Goal: Task Accomplishment & Management: Manage account settings

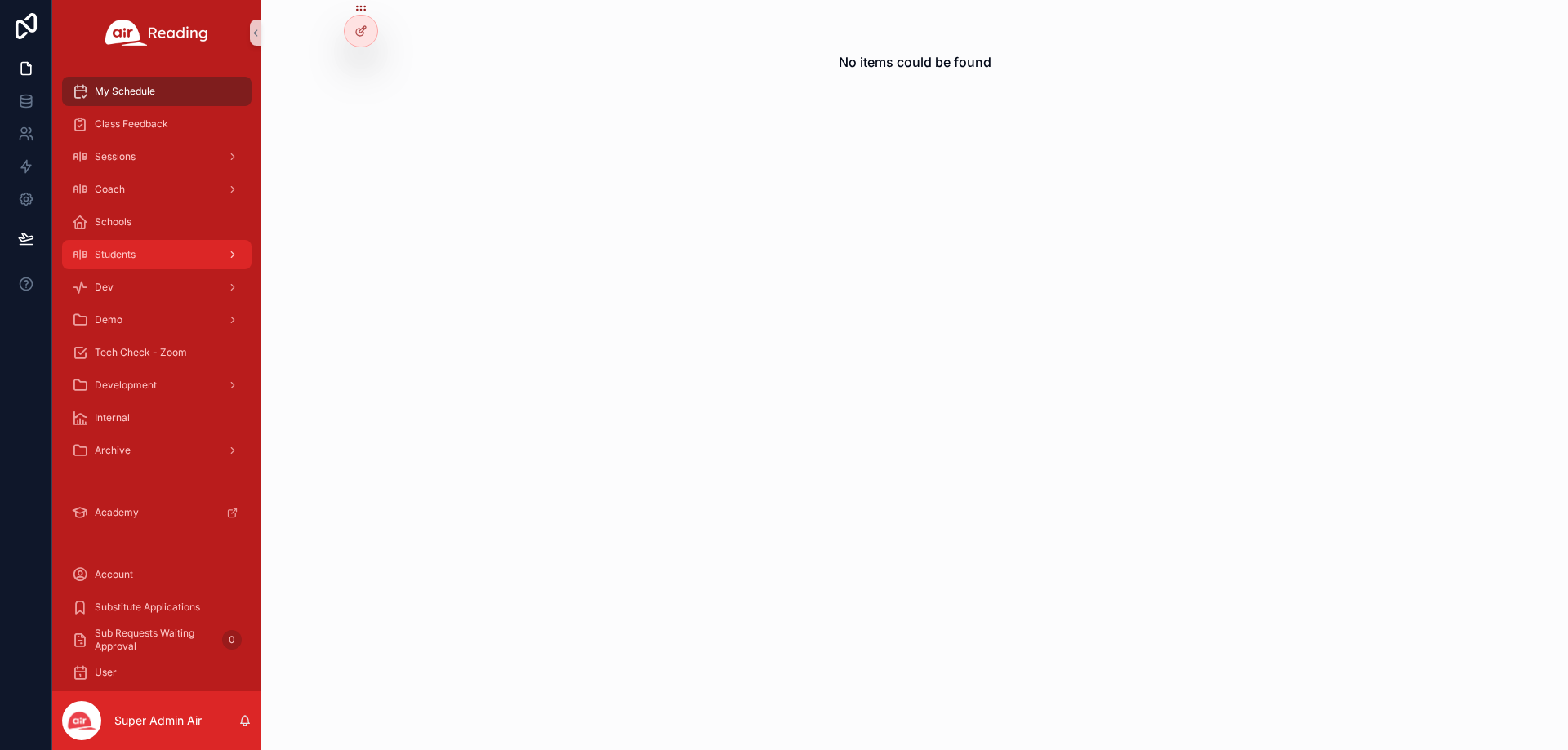
click at [160, 257] on div "Students" at bounding box center [156, 255] width 170 height 26
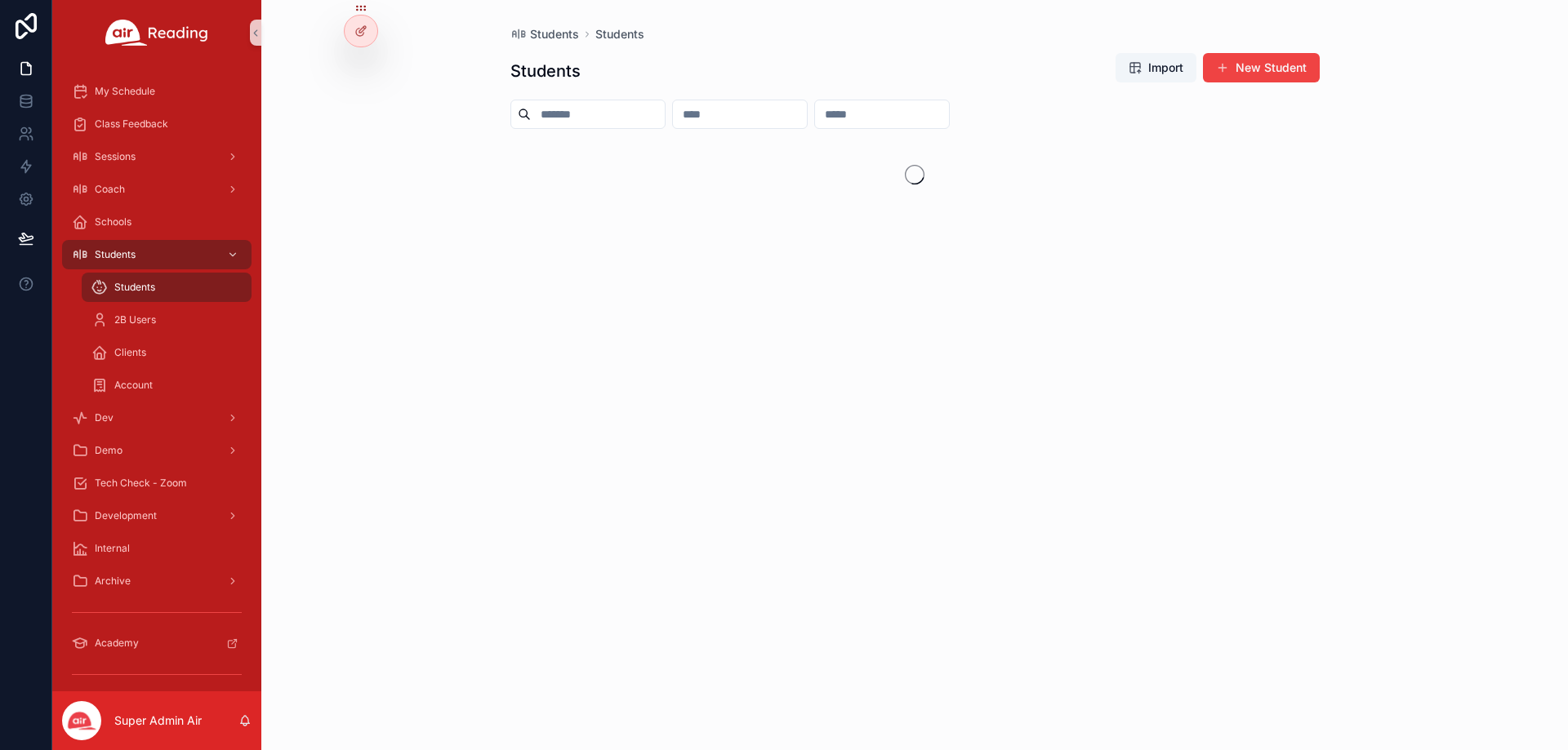
click at [643, 118] on input "scrollable content" at bounding box center [597, 114] width 134 height 23
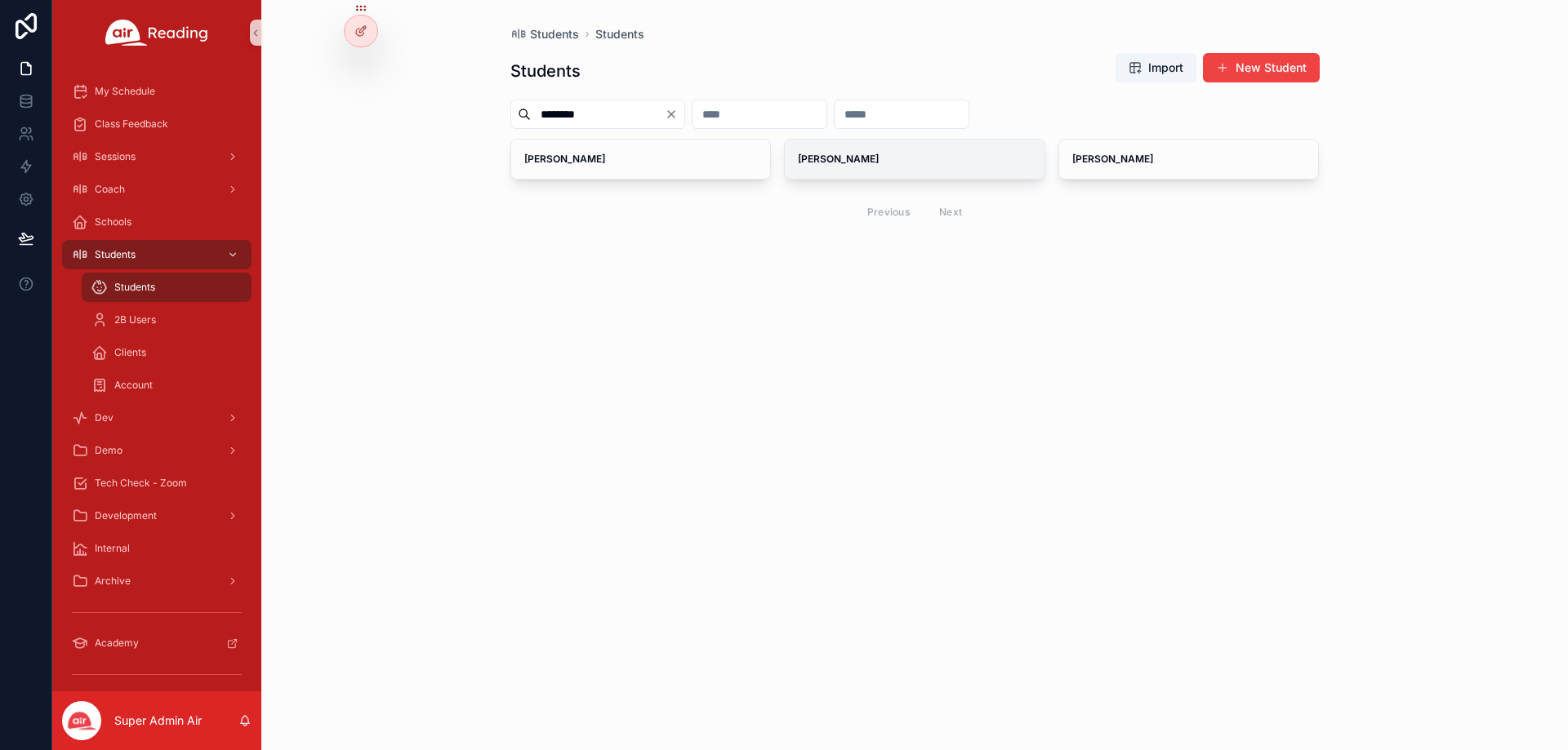
type input "********"
click at [902, 169] on div "[PERSON_NAME]" at bounding box center [914, 159] width 260 height 40
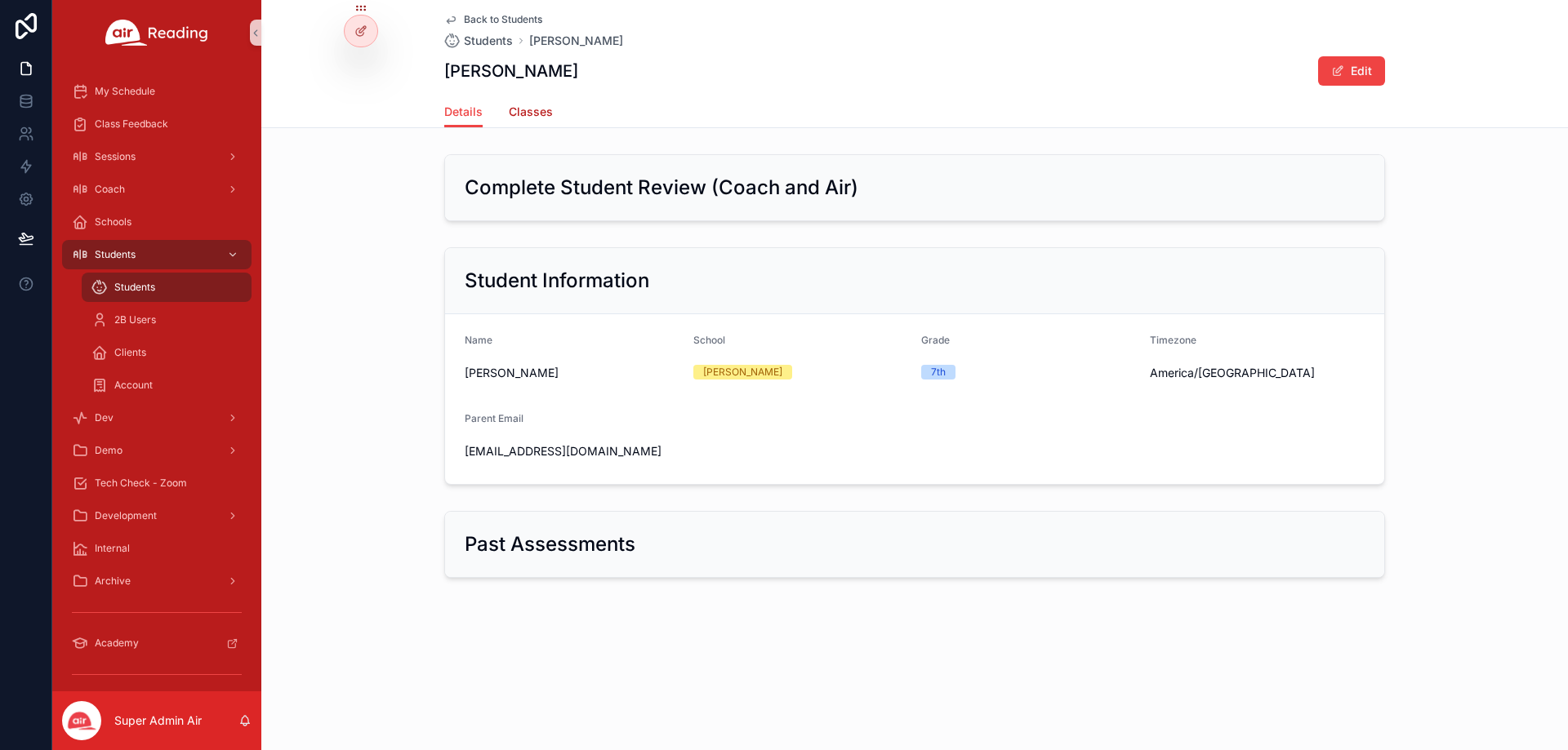
click at [538, 113] on span "Classes" at bounding box center [531, 112] width 44 height 17
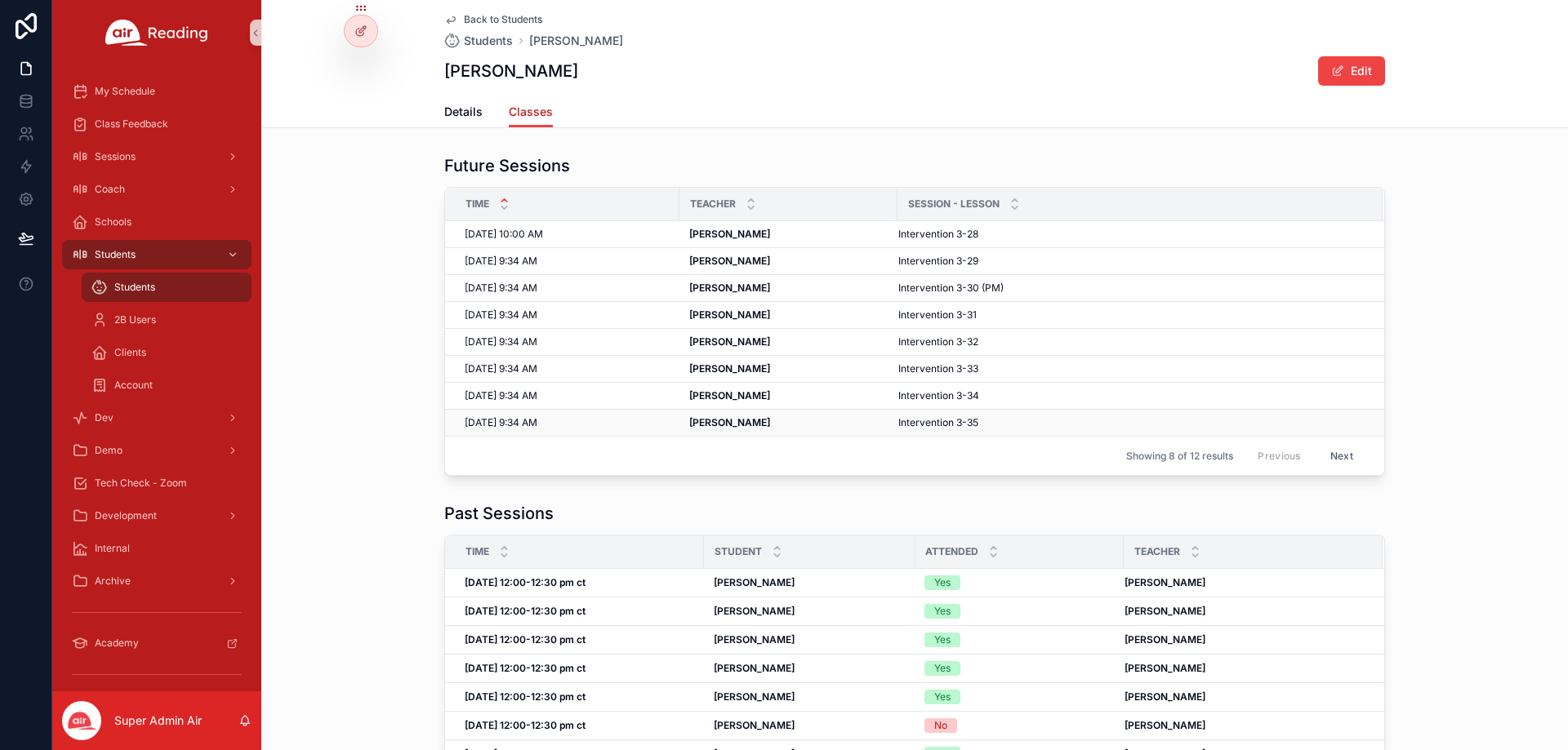
scroll to position [82, 0]
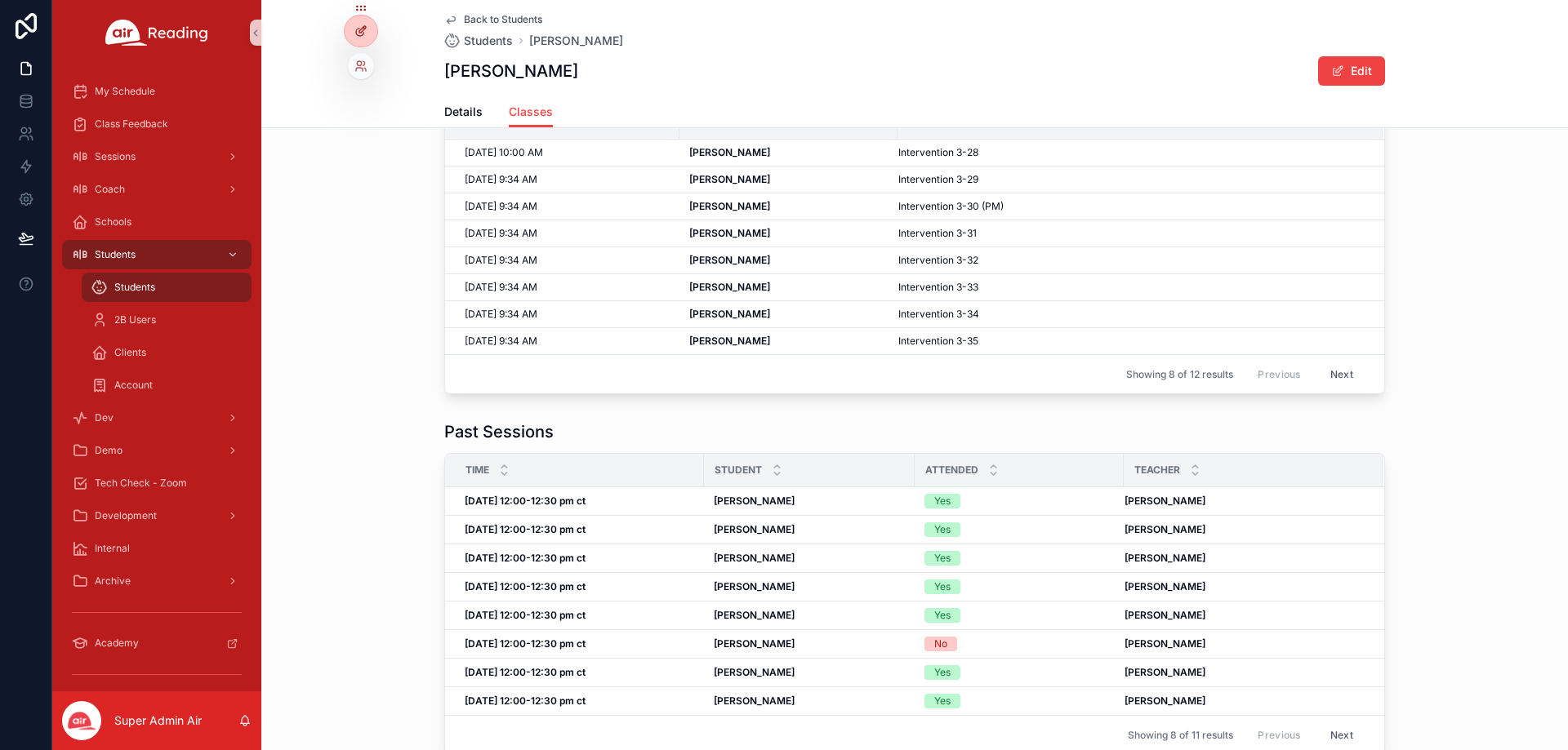
click at [359, 36] on icon at bounding box center [359, 32] width 7 height 7
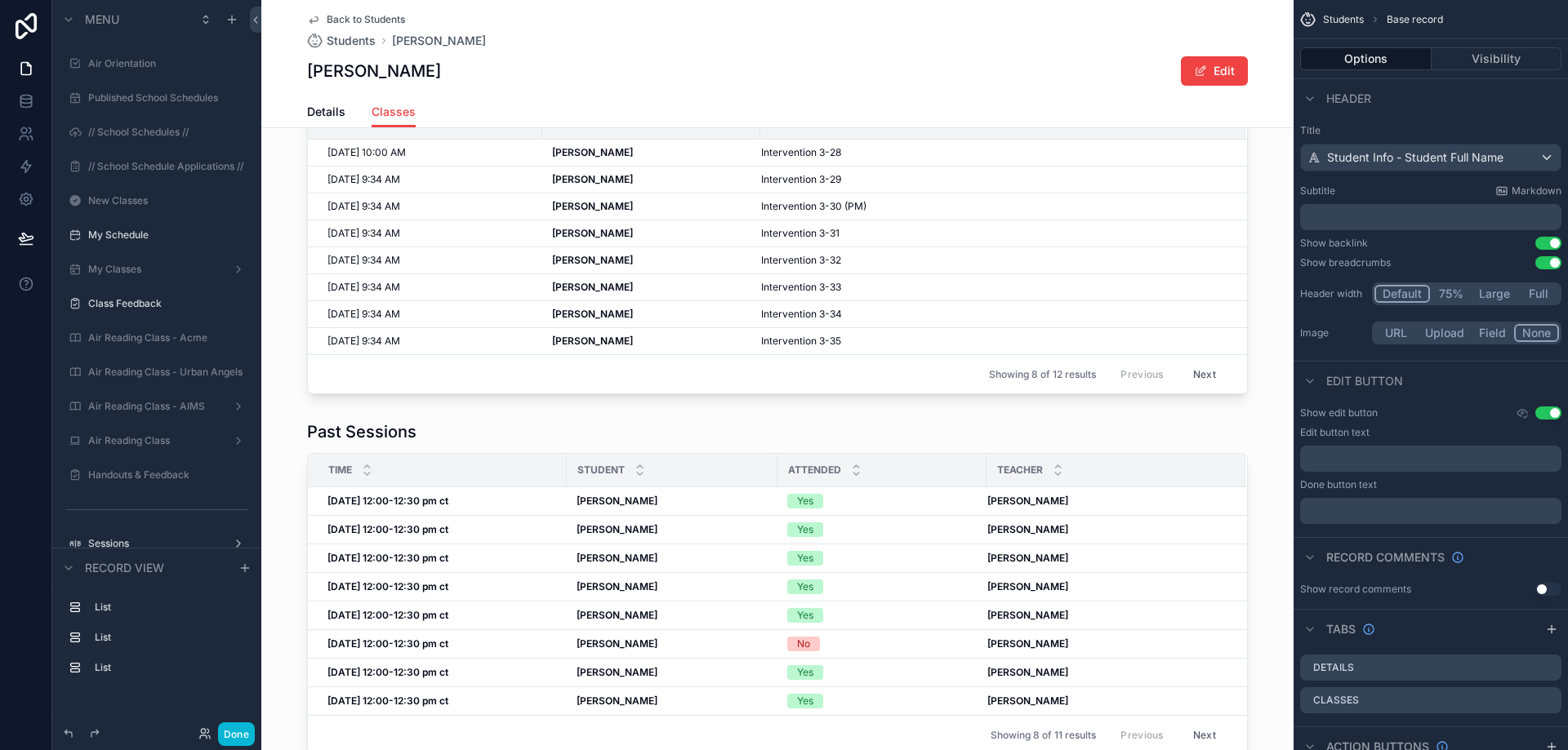
scroll to position [332, 0]
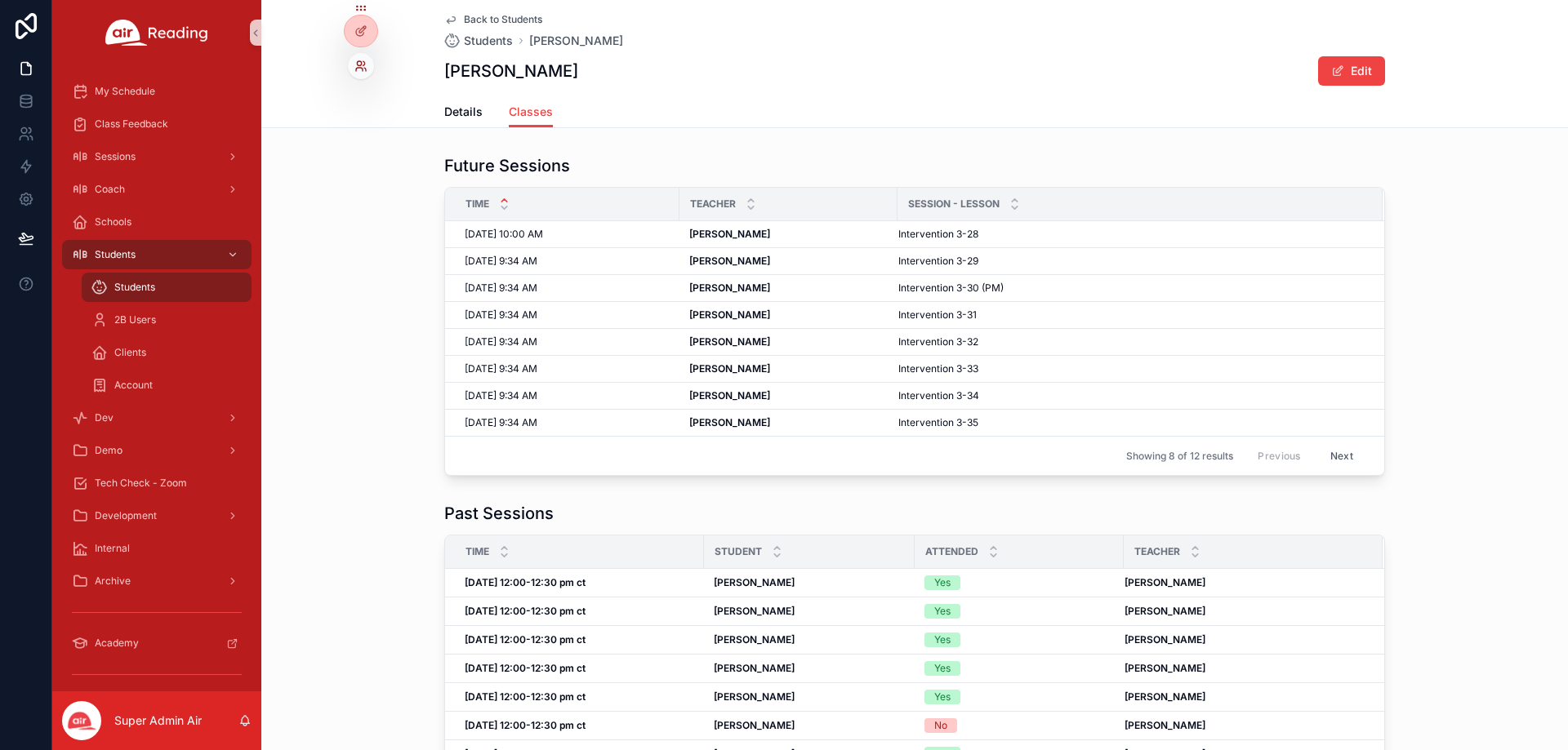
click at [363, 64] on icon at bounding box center [360, 66] width 13 height 13
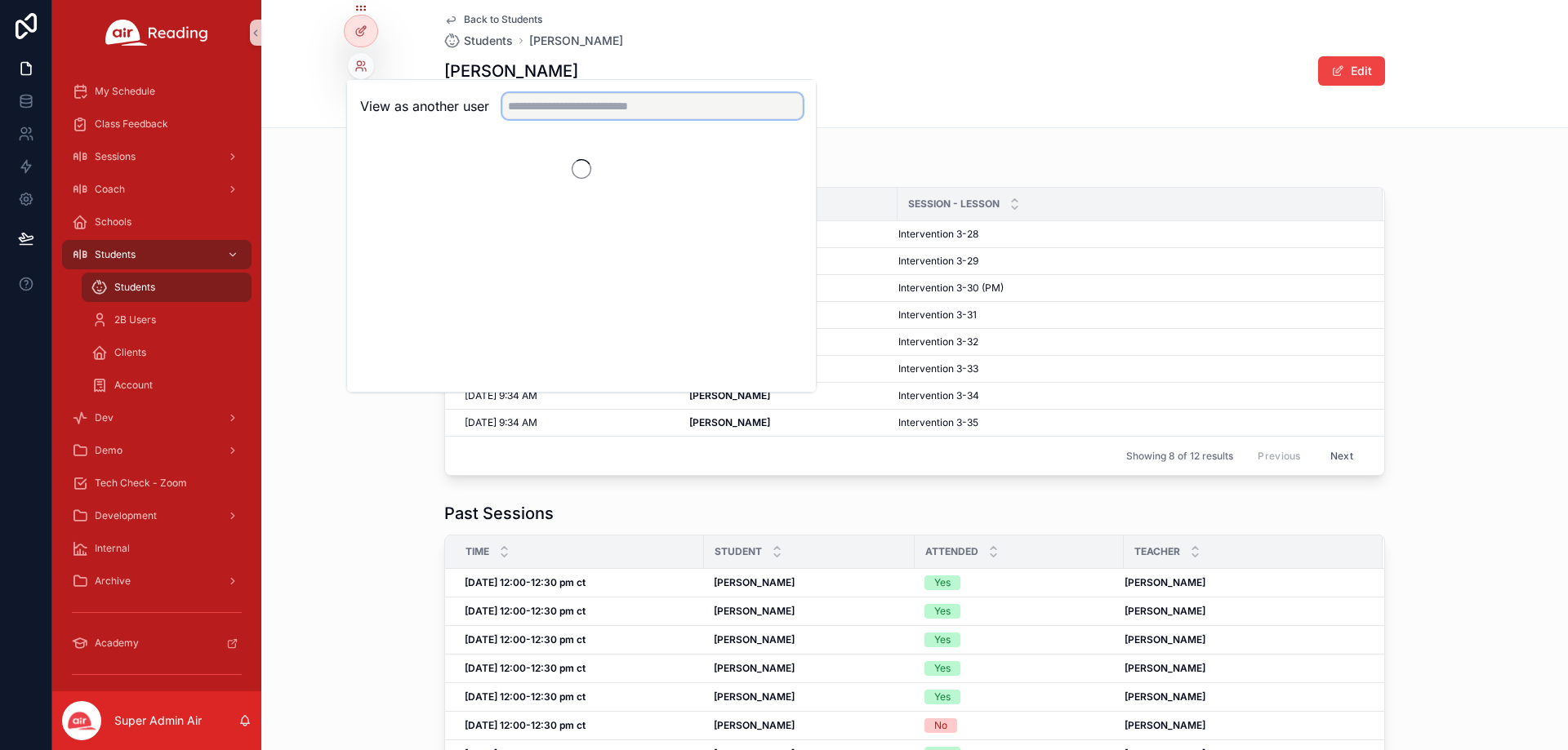
click at [560, 97] on input "text" at bounding box center [653, 106] width 300 height 26
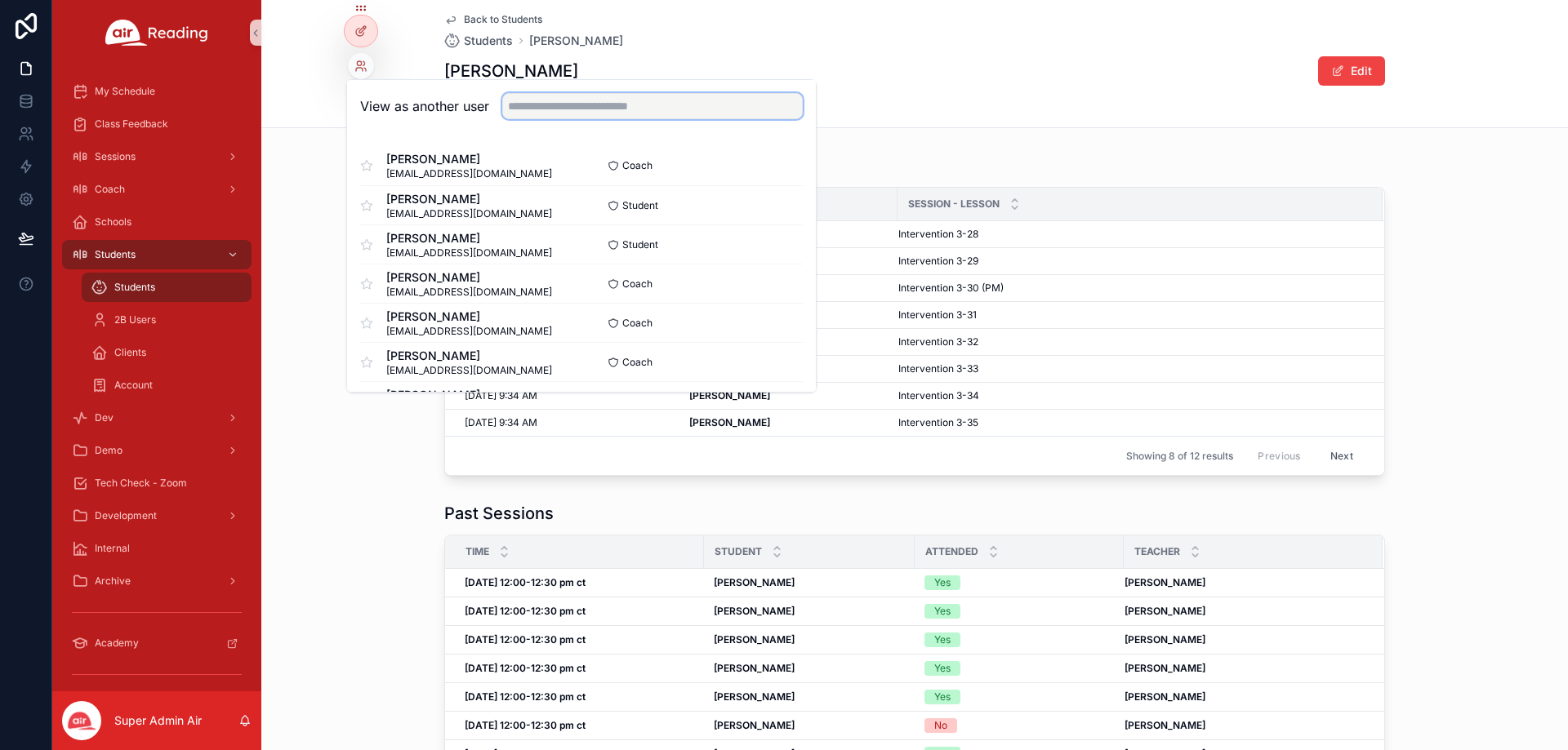
paste input "**********"
type input "**********"
click at [784, 361] on button "Select" at bounding box center [782, 359] width 42 height 24
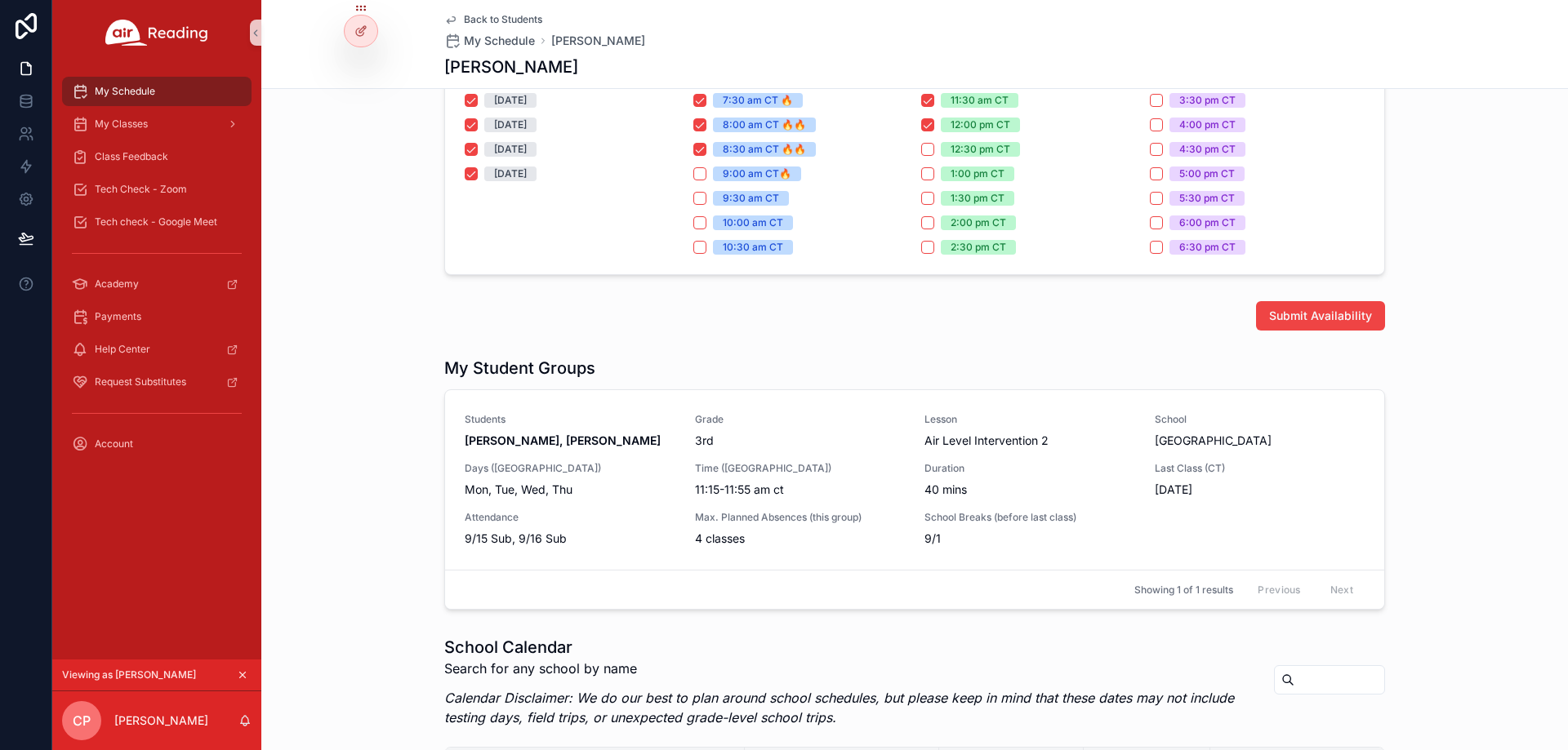
scroll to position [327, 0]
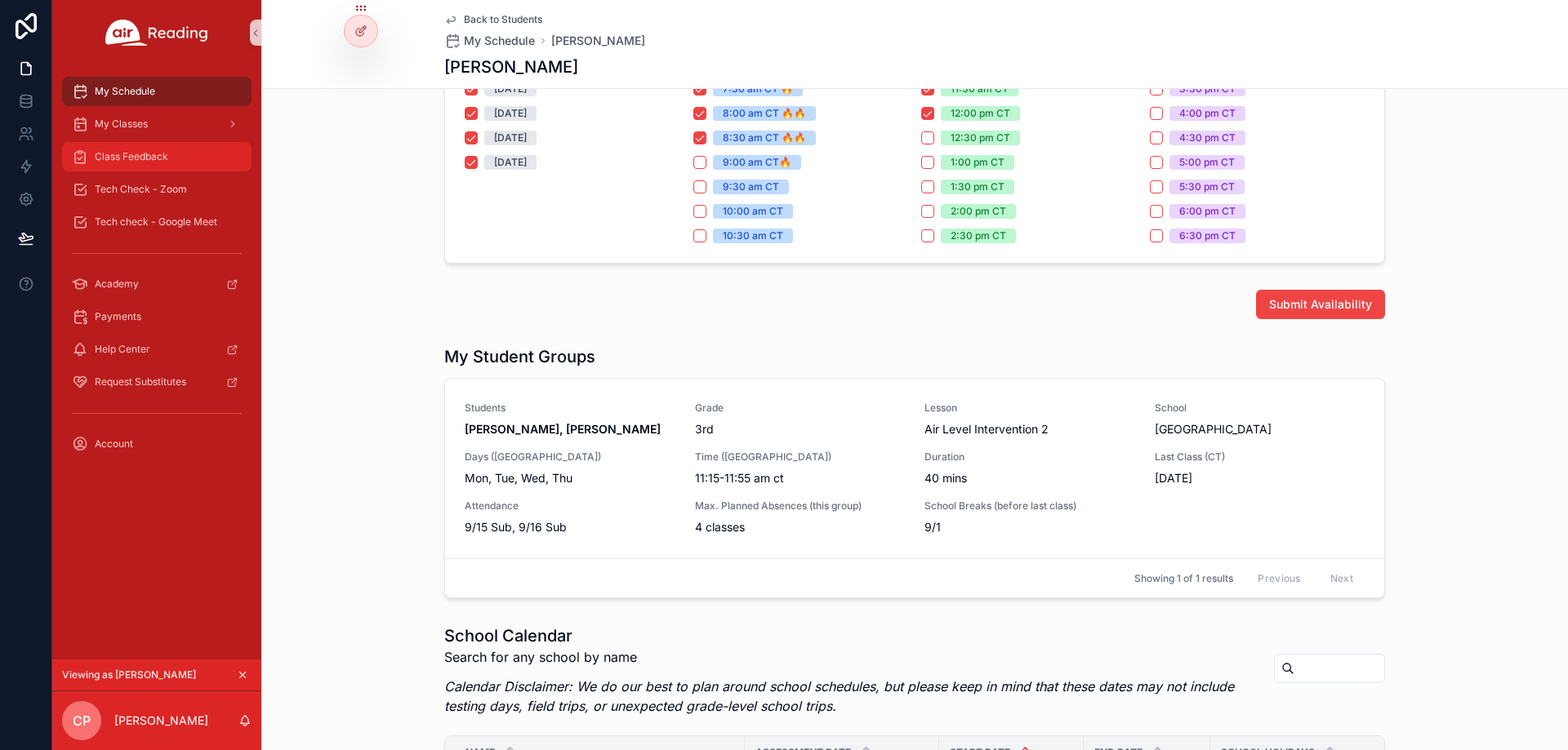
click at [178, 152] on div "Class Feedback" at bounding box center [156, 157] width 170 height 26
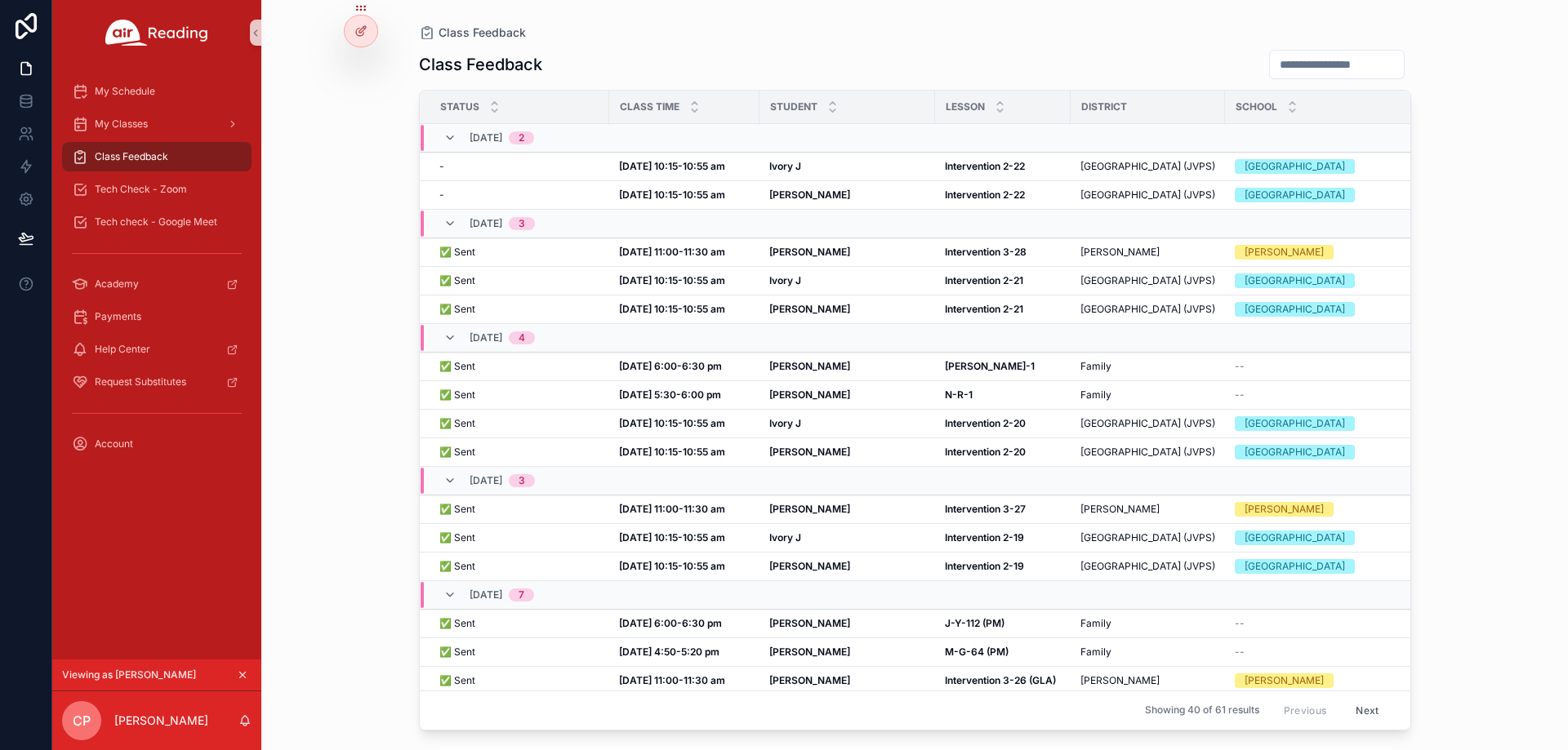
scroll to position [245, 0]
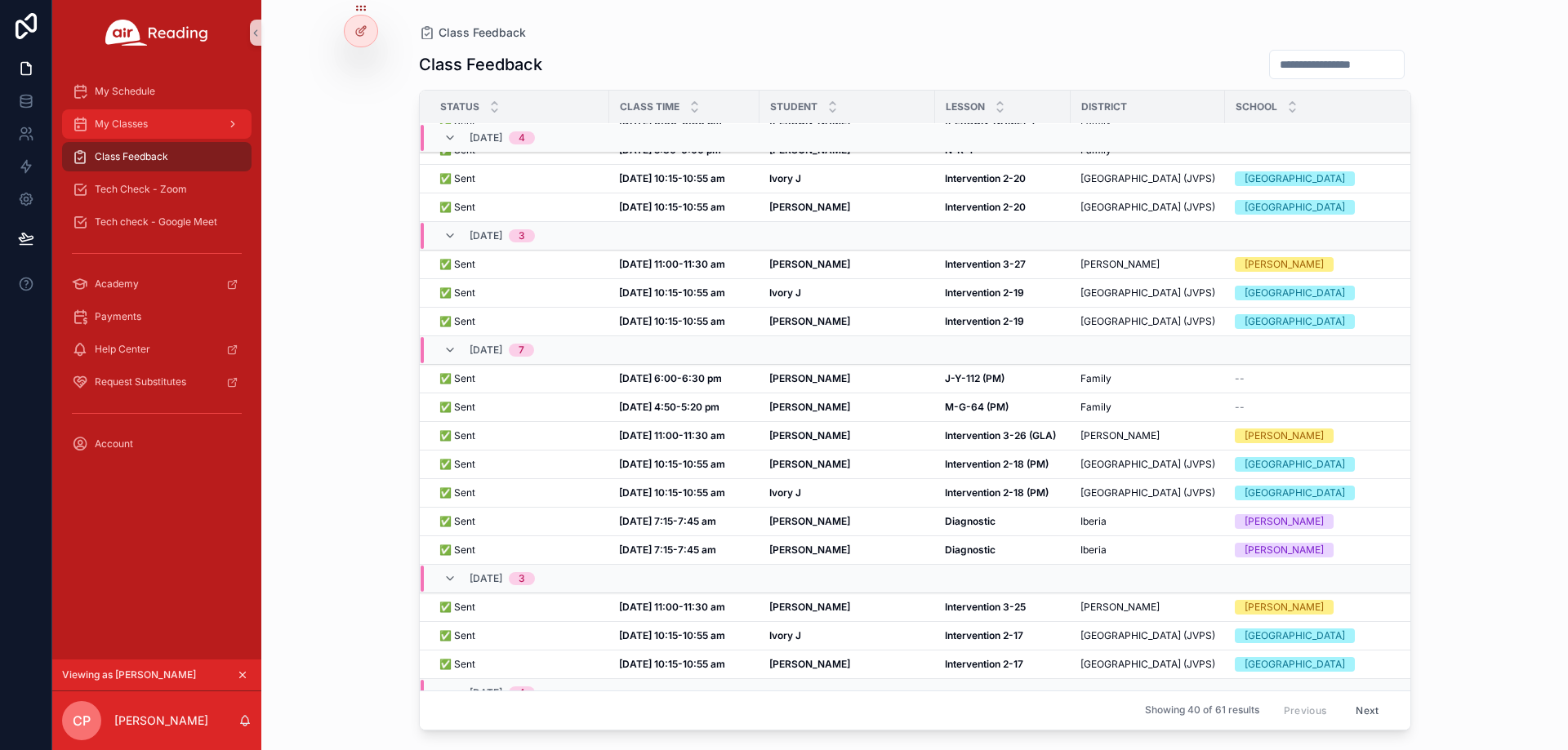
click at [185, 126] on div "My Classes" at bounding box center [156, 124] width 170 height 26
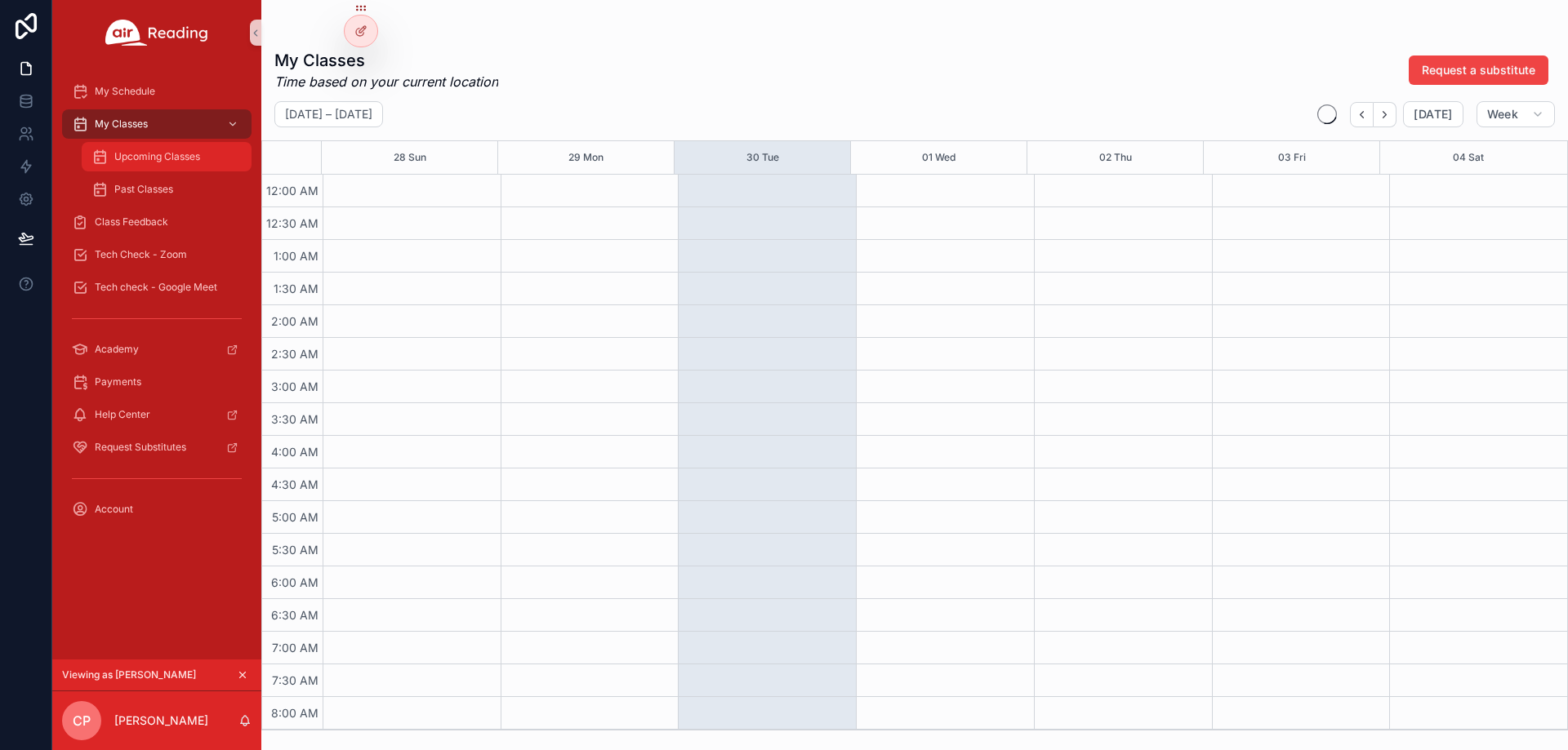
click at [171, 167] on div "Upcoming Classes" at bounding box center [166, 157] width 150 height 26
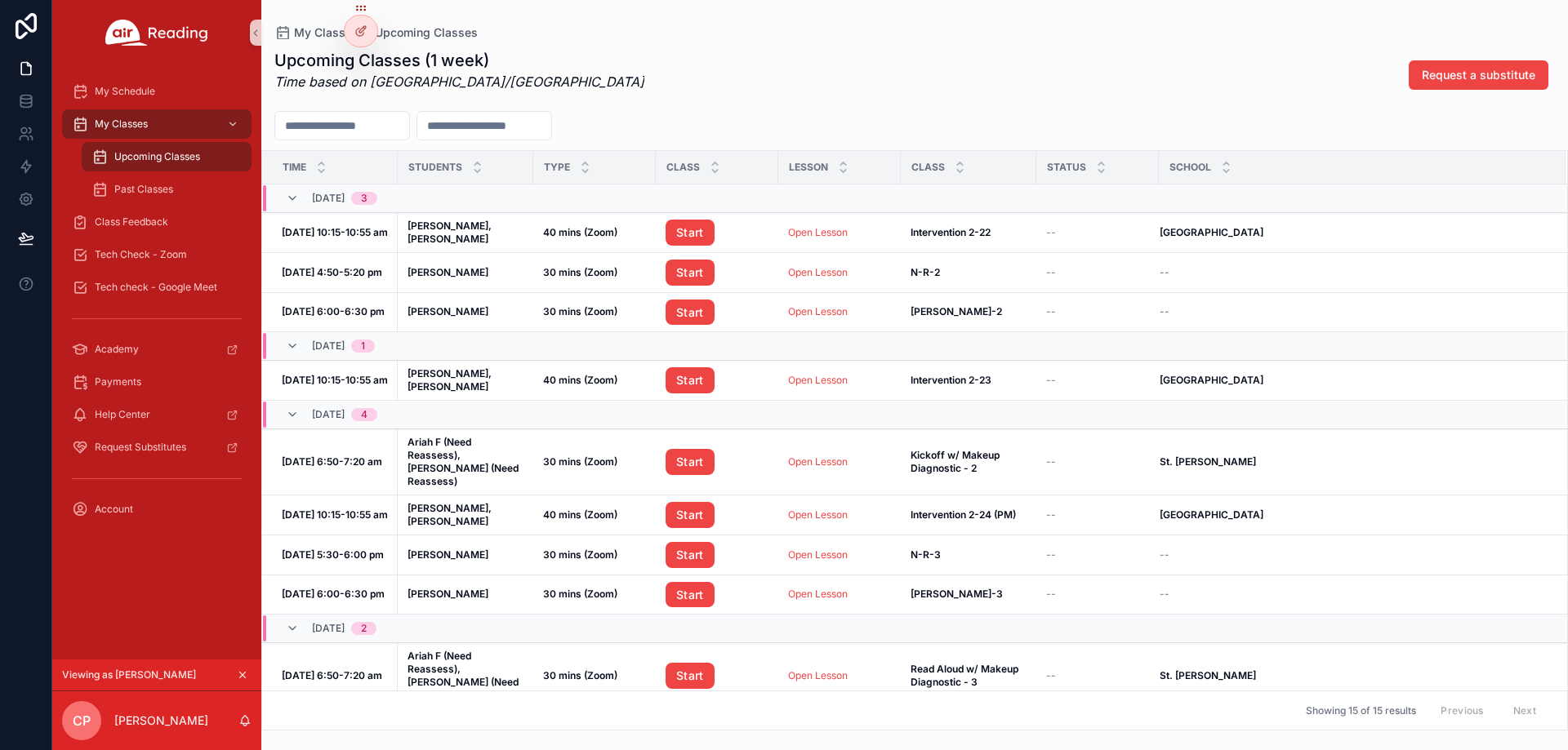
click at [238, 671] on icon "scrollable content" at bounding box center [242, 674] width 11 height 11
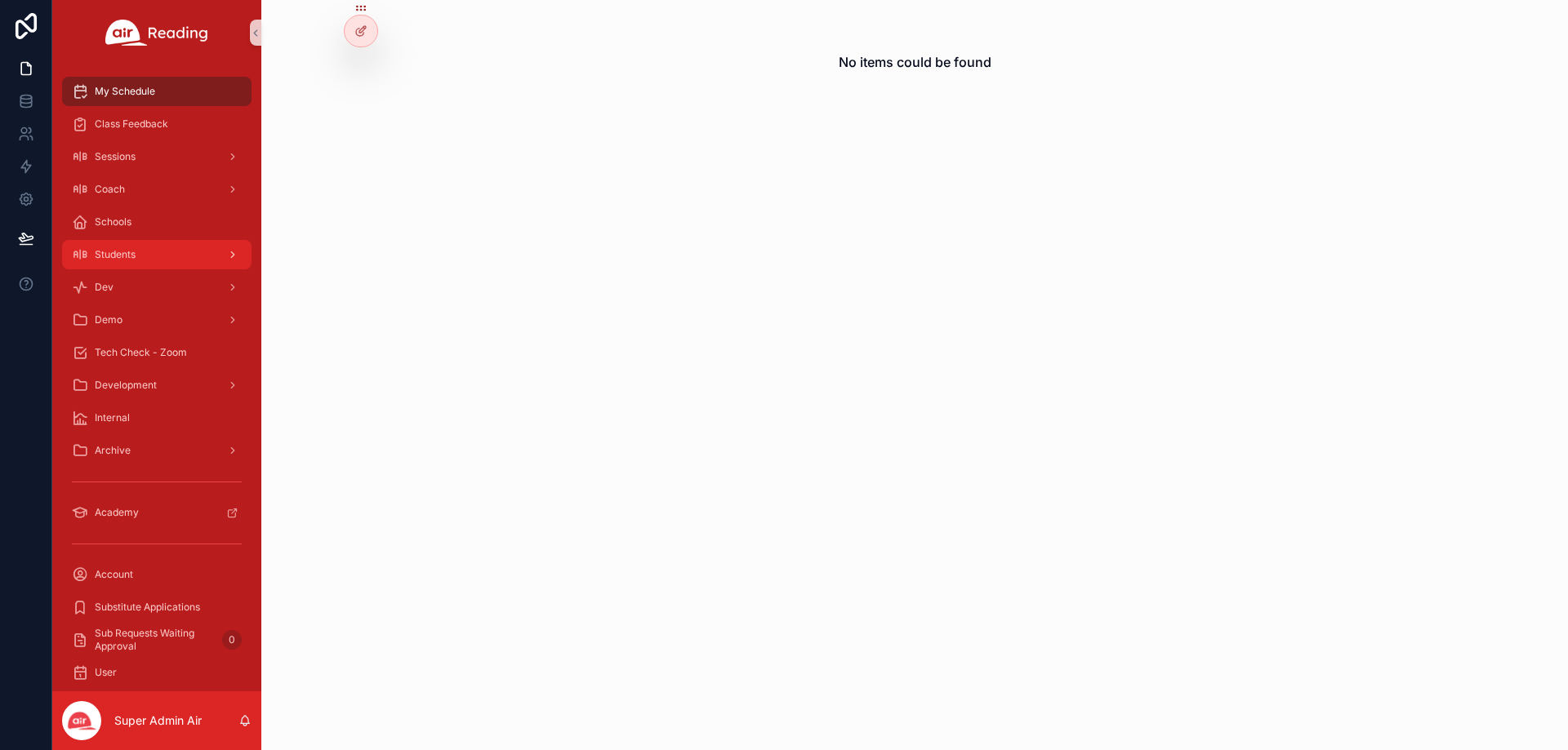
click at [174, 252] on div "Students" at bounding box center [156, 255] width 170 height 26
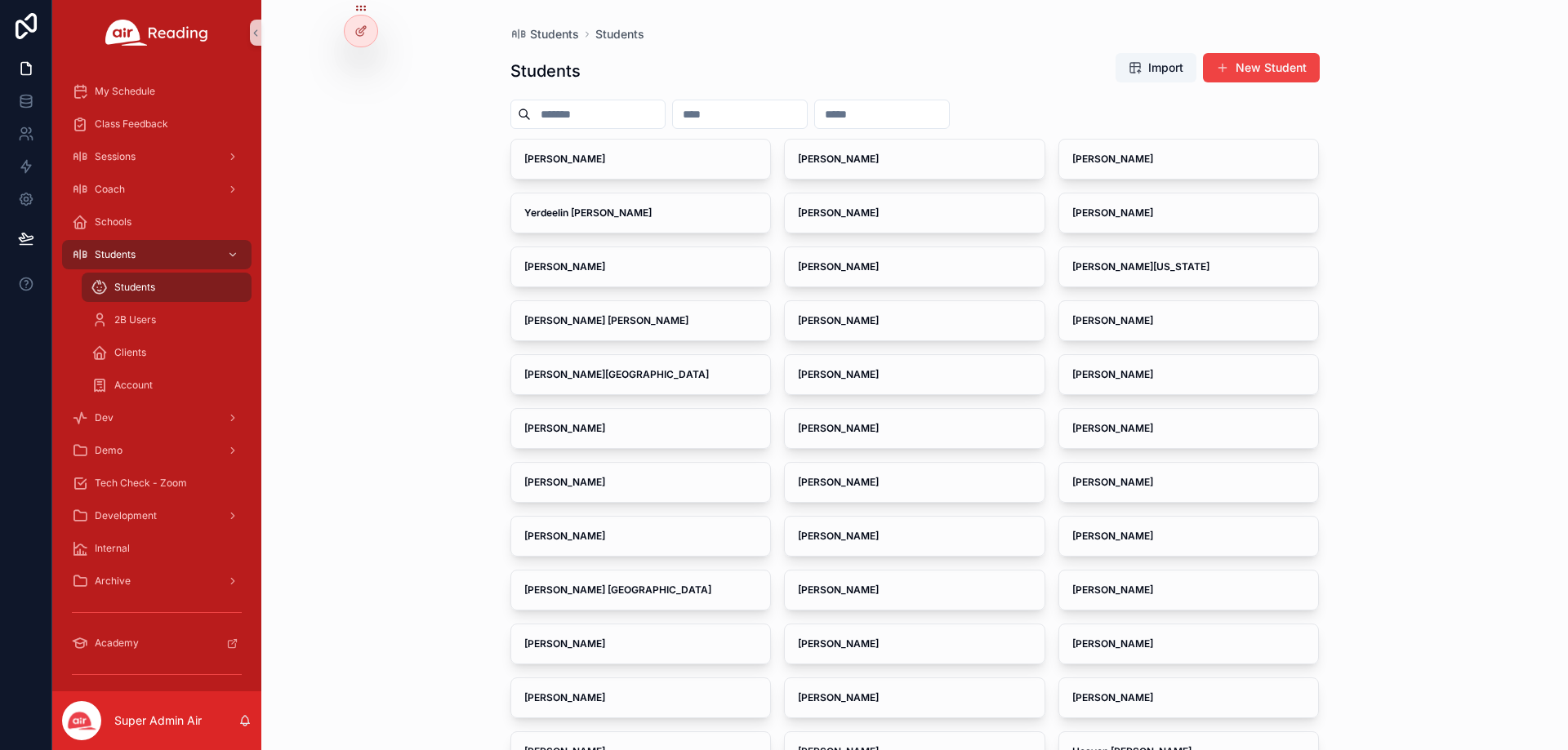
click at [574, 110] on input "scrollable content" at bounding box center [597, 114] width 134 height 23
paste input "**********"
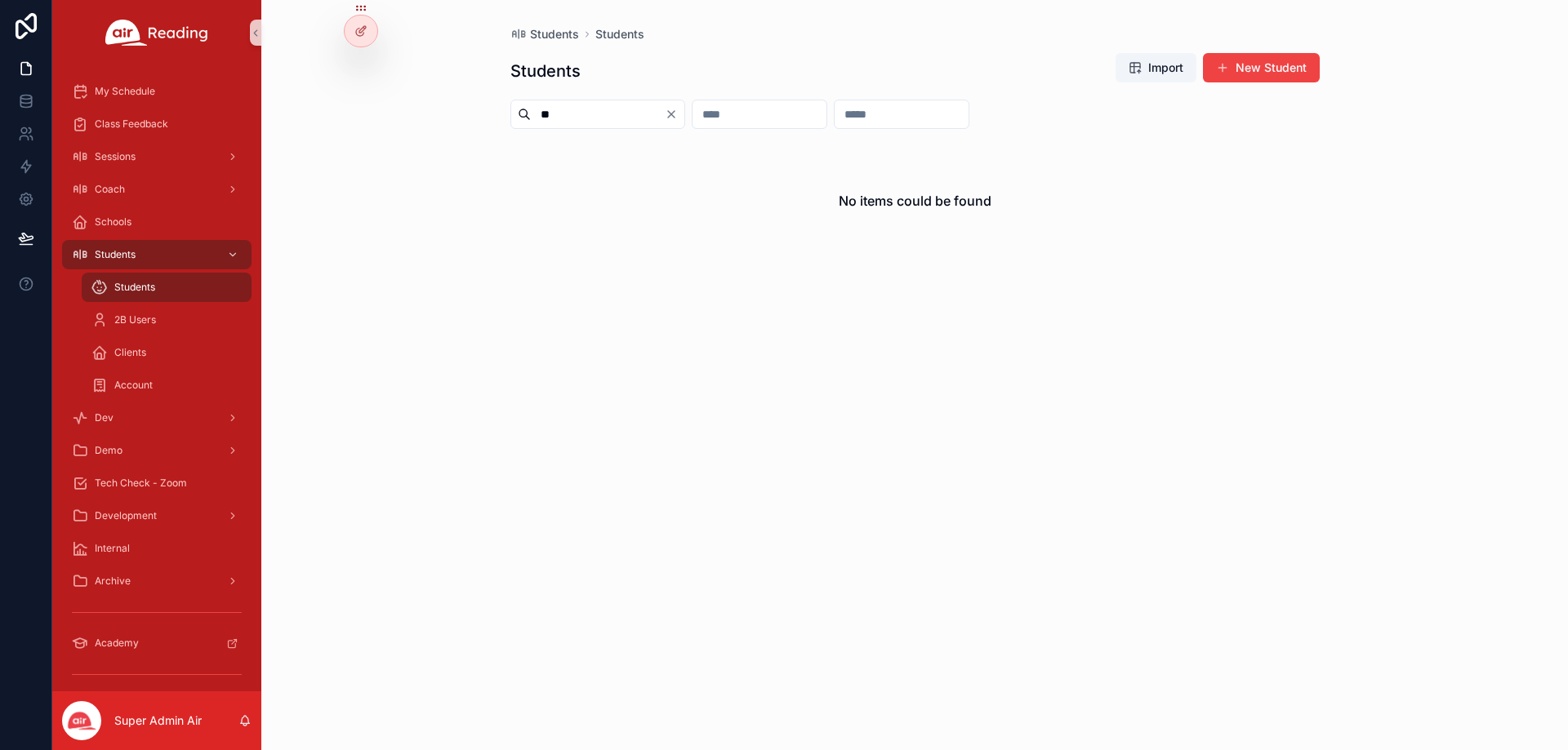
type input "*"
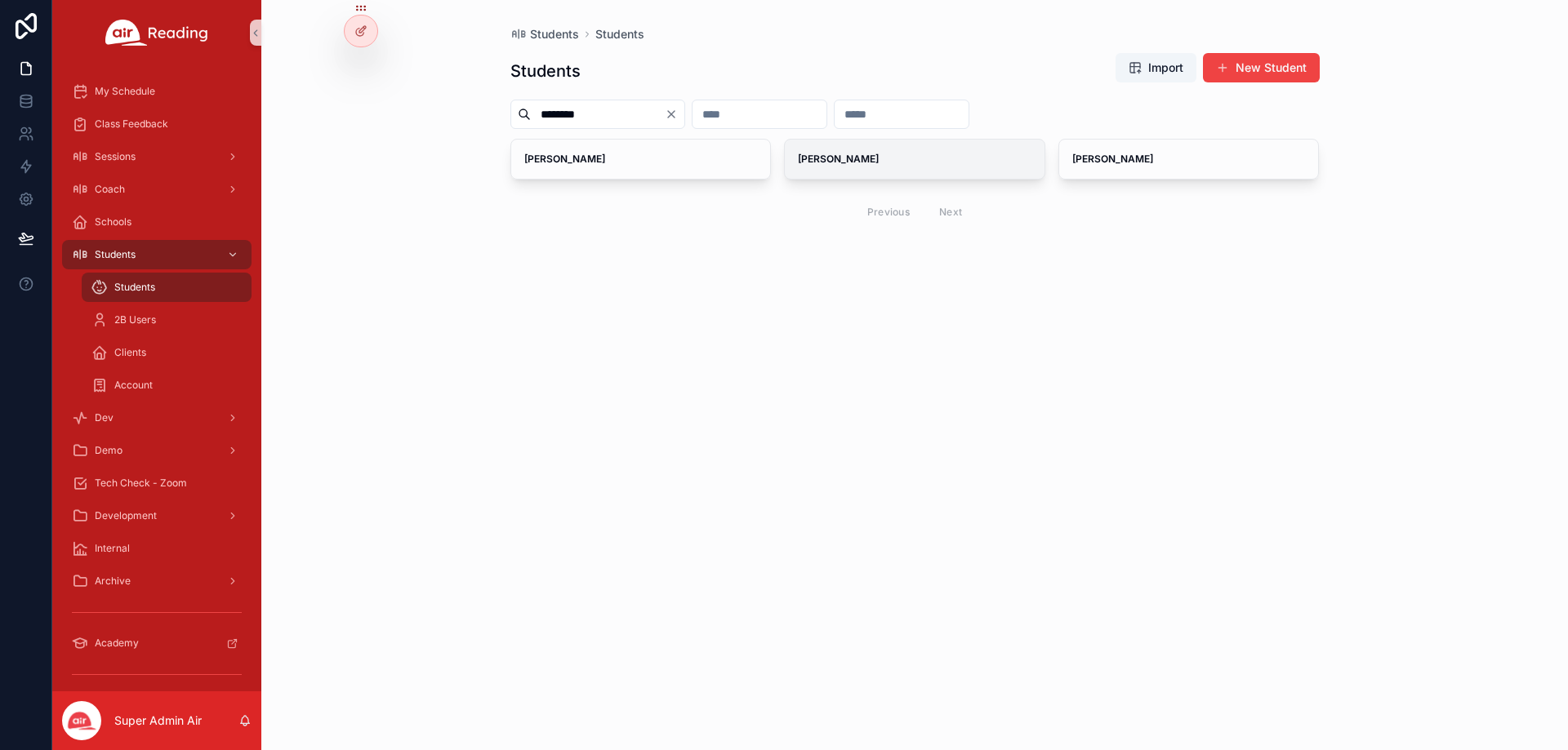
type input "********"
click at [880, 168] on div "[PERSON_NAME]" at bounding box center [914, 159] width 260 height 40
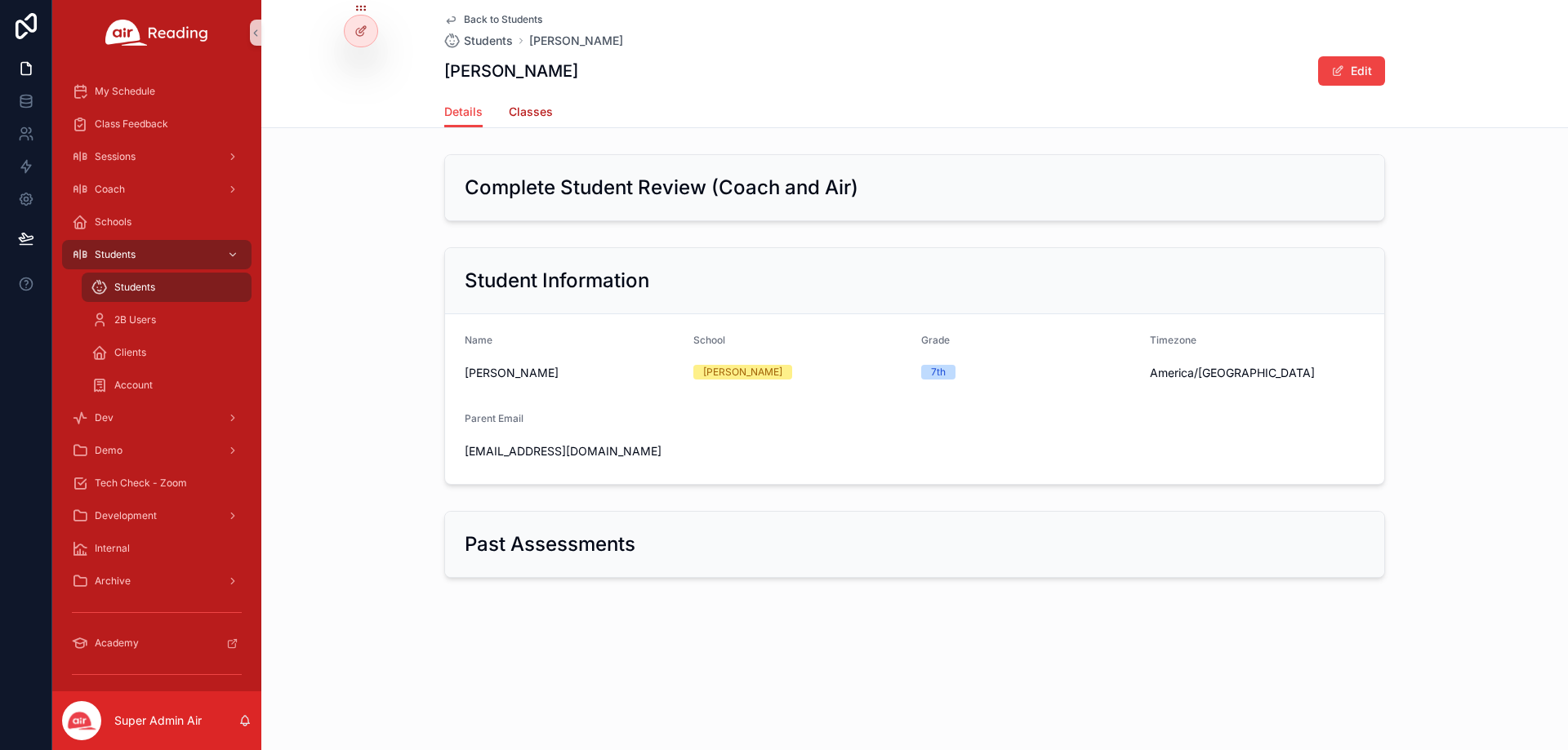
click at [531, 119] on span "Classes" at bounding box center [531, 112] width 44 height 17
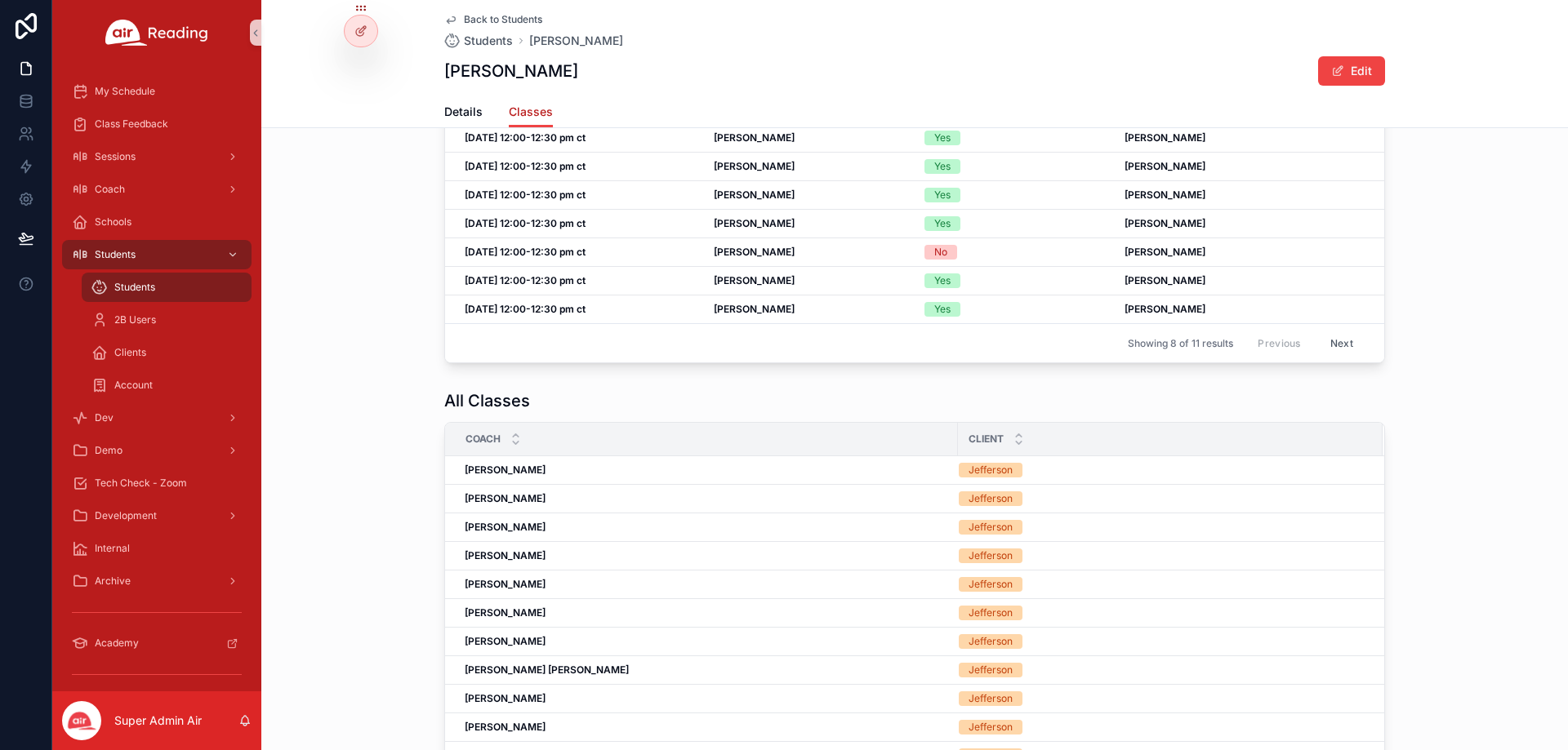
scroll to position [490, 0]
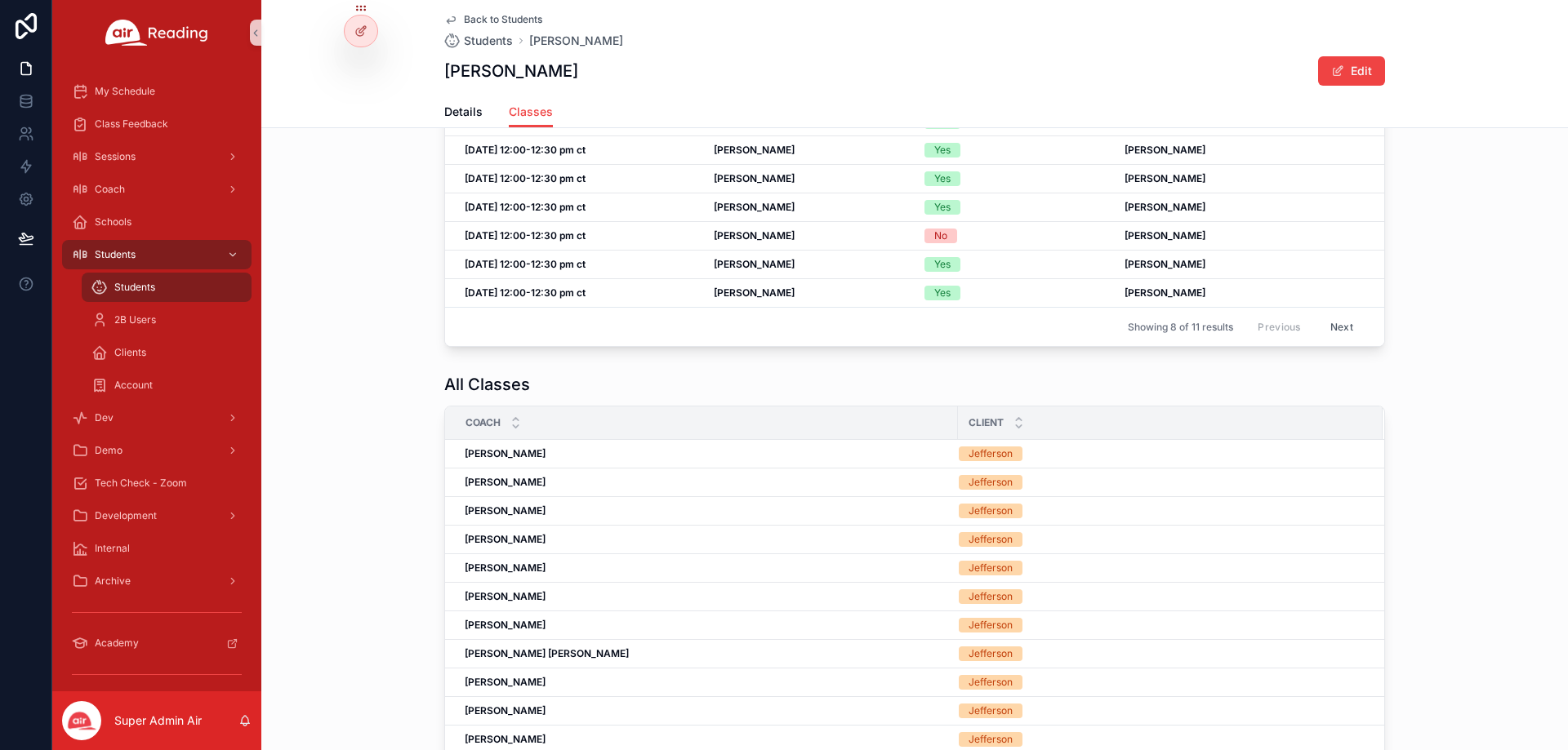
click at [1326, 330] on button "Next" at bounding box center [1341, 327] width 46 height 25
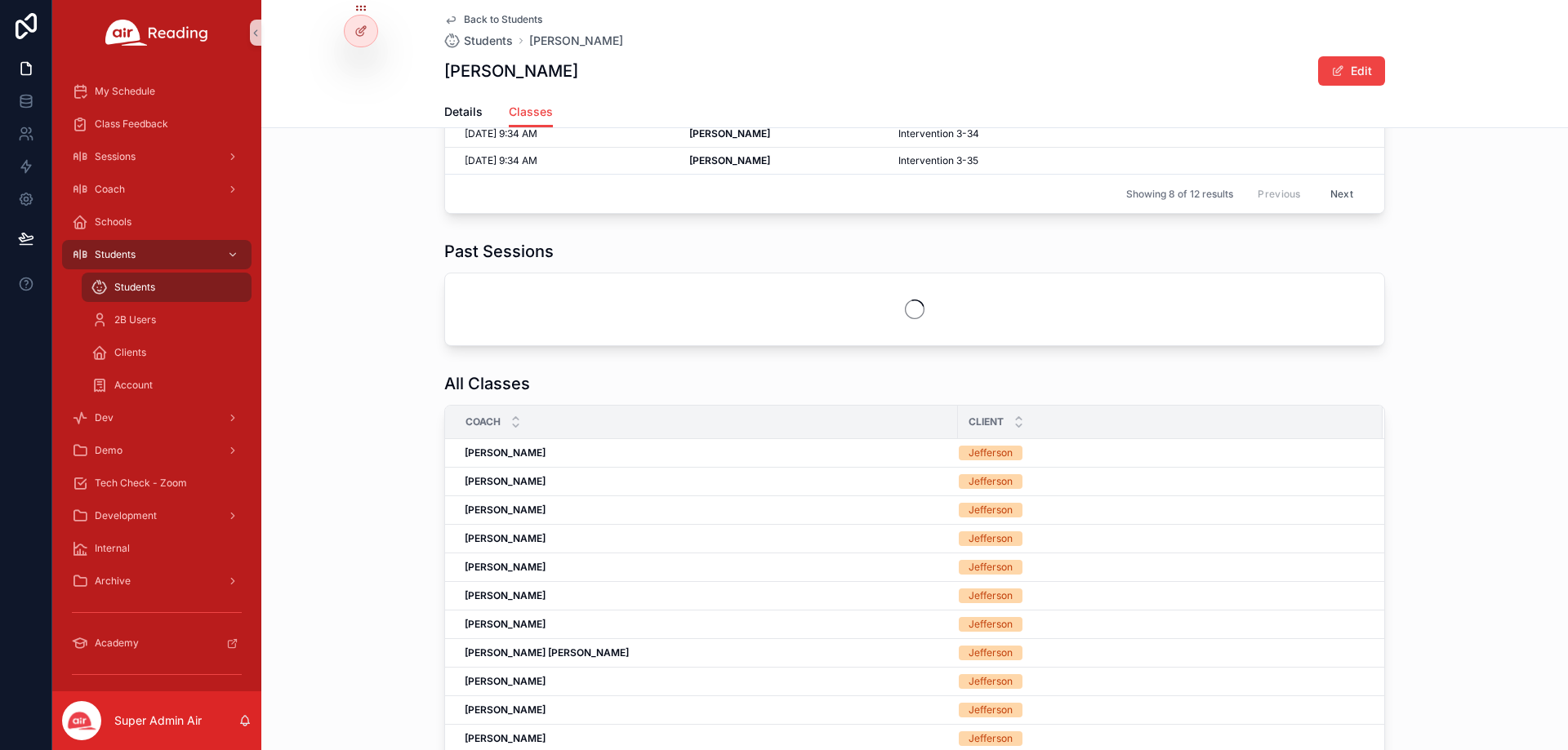
scroll to position [102, 0]
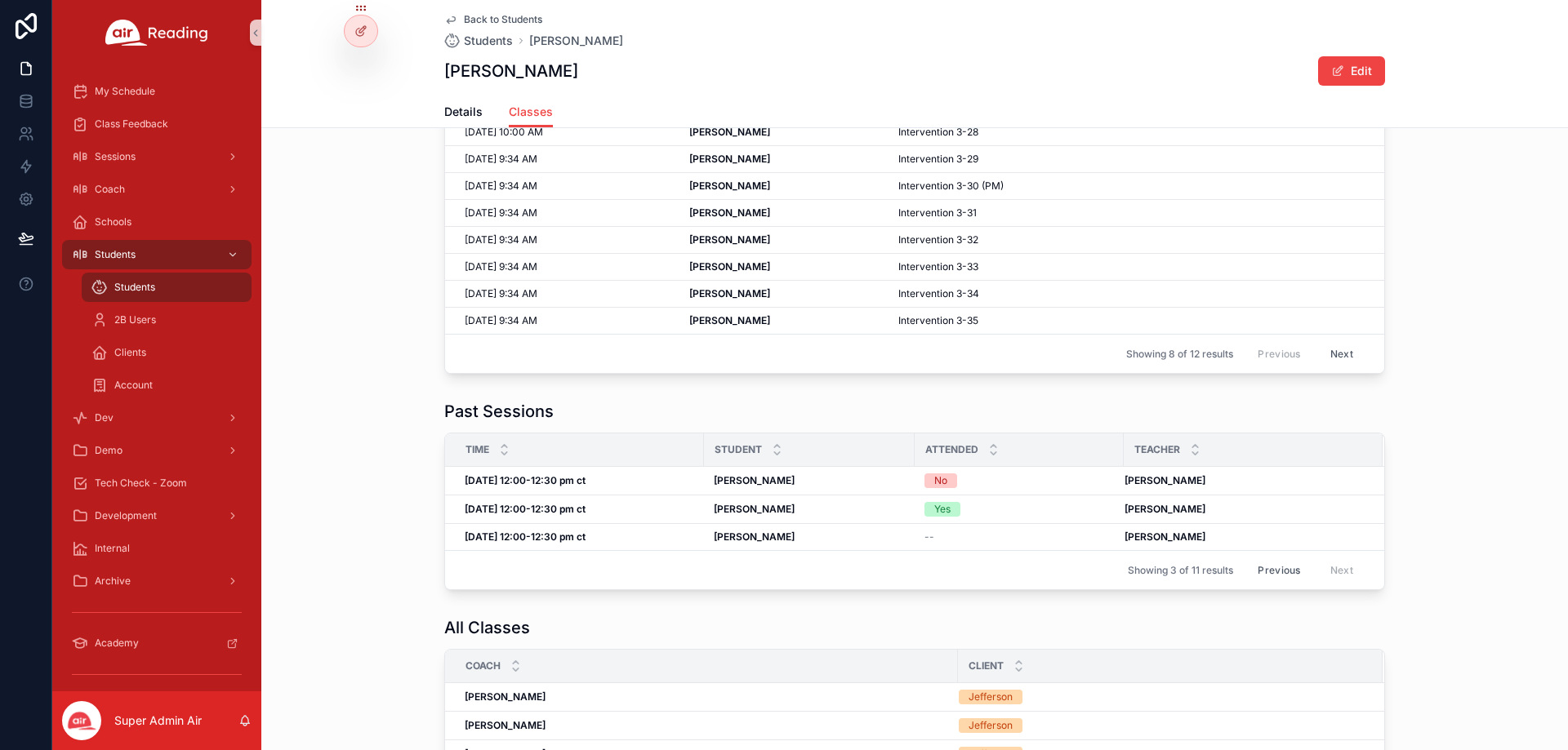
click at [1340, 567] on div "Previous Next" at bounding box center [1305, 570] width 119 height 25
click at [1341, 572] on div "Previous Next" at bounding box center [1305, 570] width 119 height 25
click at [1291, 566] on button "Previous" at bounding box center [1279, 570] width 65 height 25
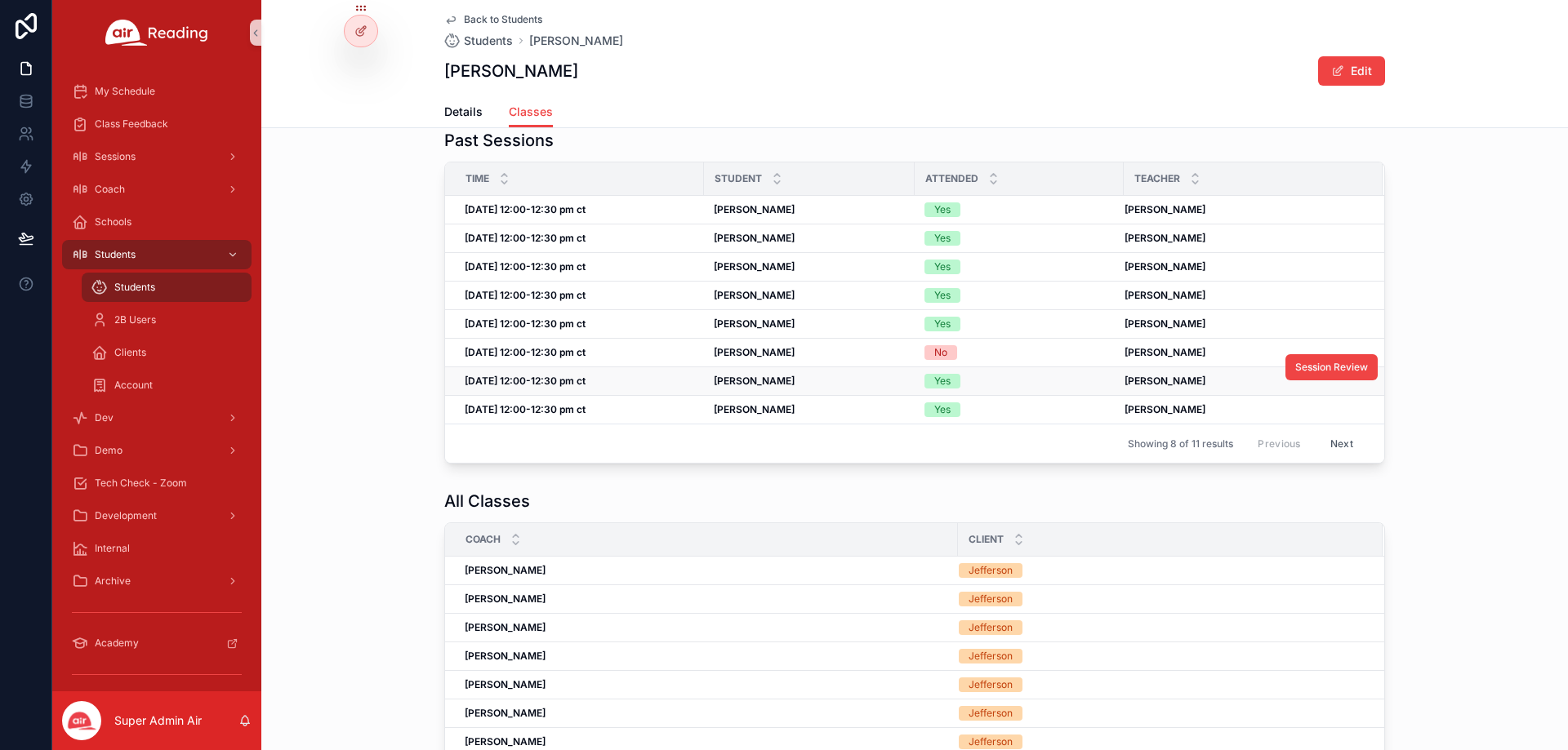
scroll to position [347, 0]
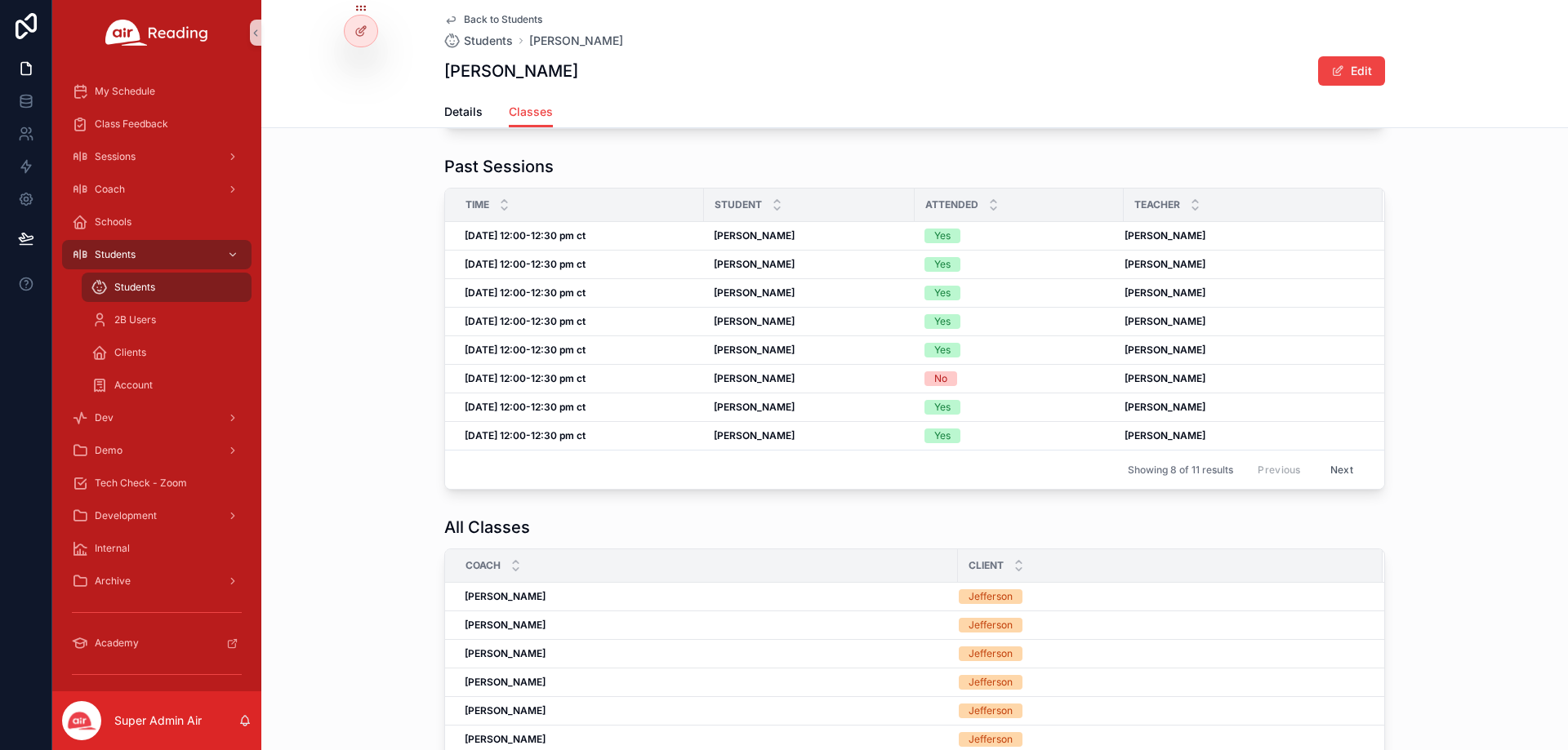
click at [1342, 470] on button "Next" at bounding box center [1341, 470] width 46 height 25
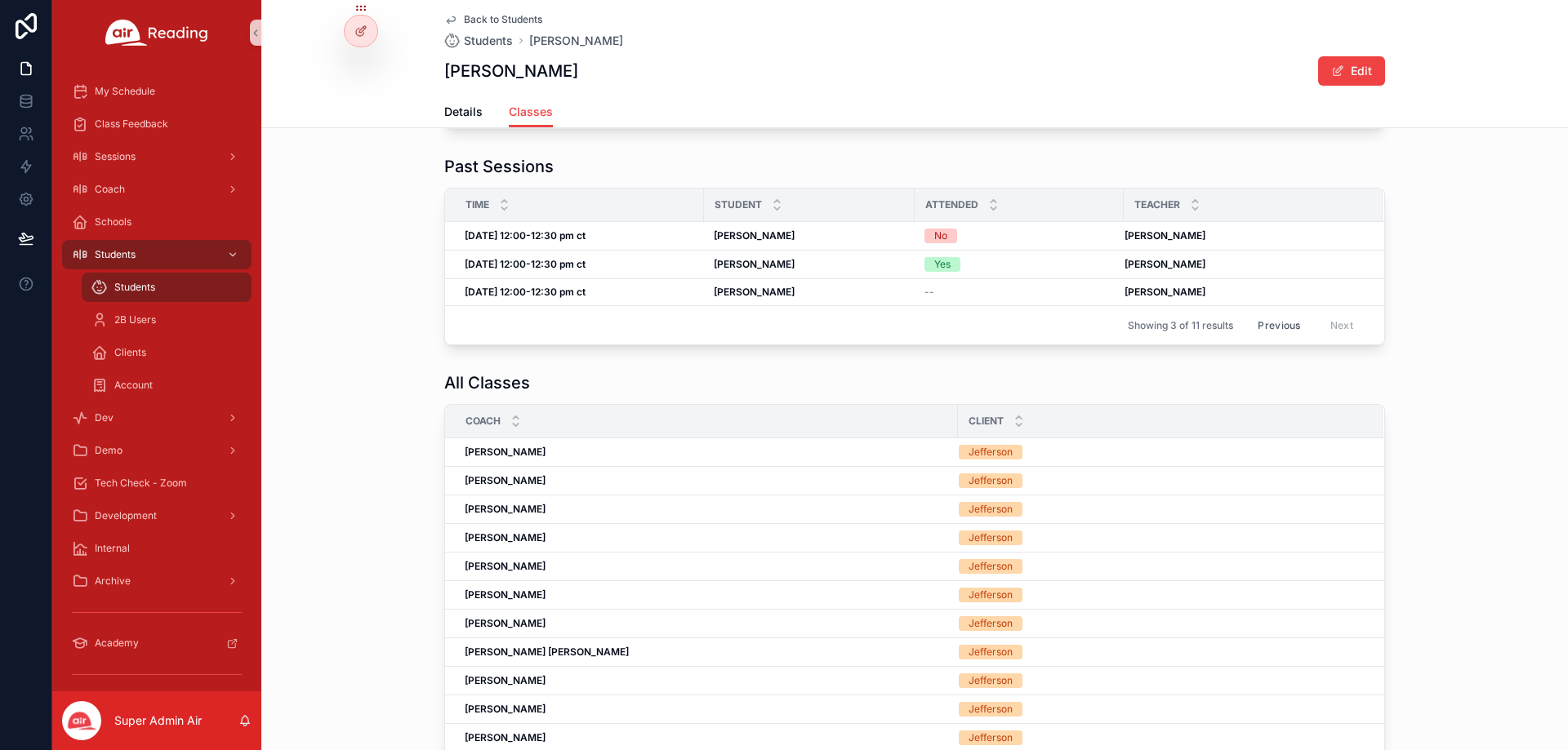
click at [1283, 323] on button "Previous" at bounding box center [1279, 325] width 65 height 25
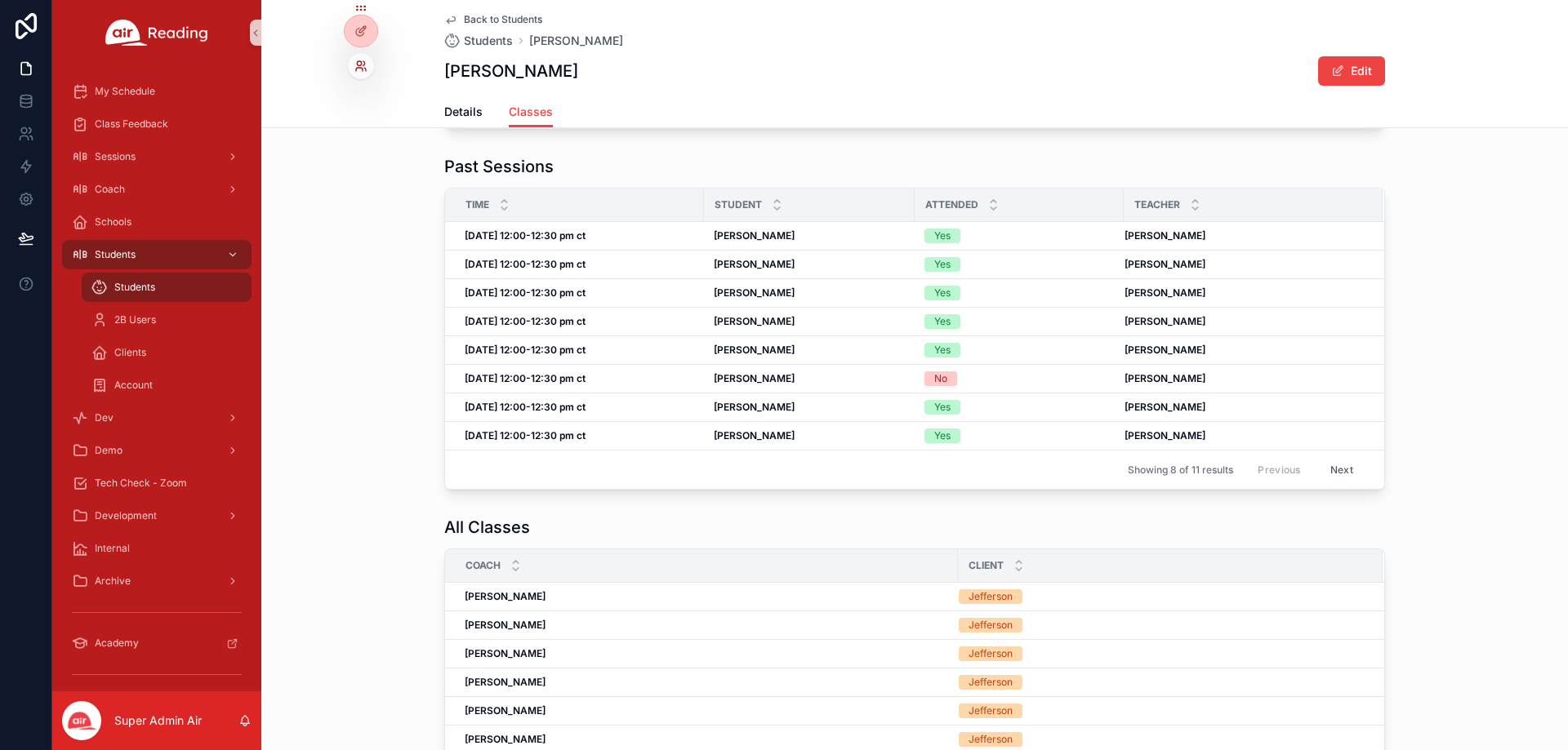
click at [364, 61] on icon at bounding box center [365, 63] width 2 height 4
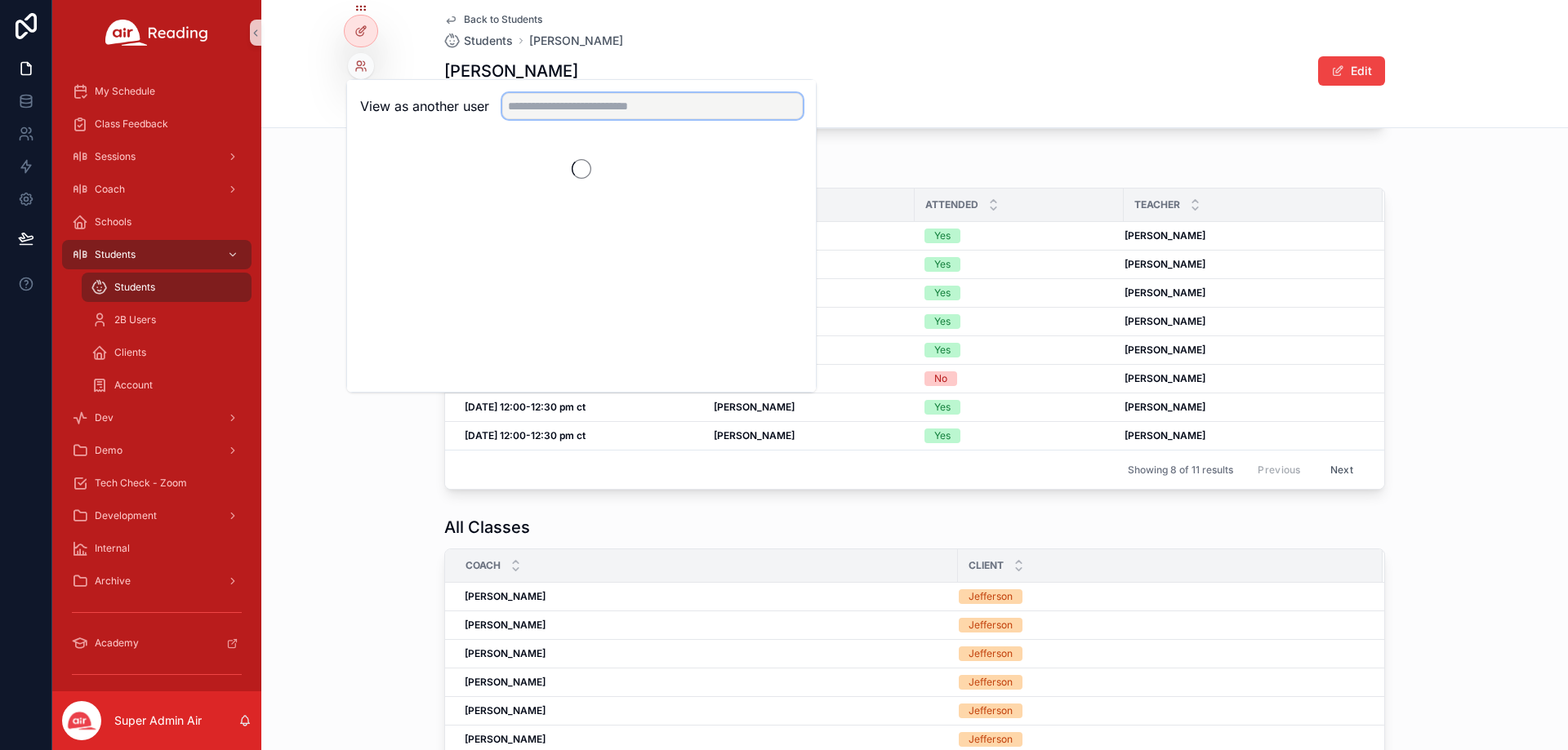
click at [546, 108] on input "text" at bounding box center [653, 106] width 300 height 26
paste input "**********"
type input "**********"
click at [771, 164] on button "Select" at bounding box center [782, 166] width 42 height 24
